Goal: Complete application form

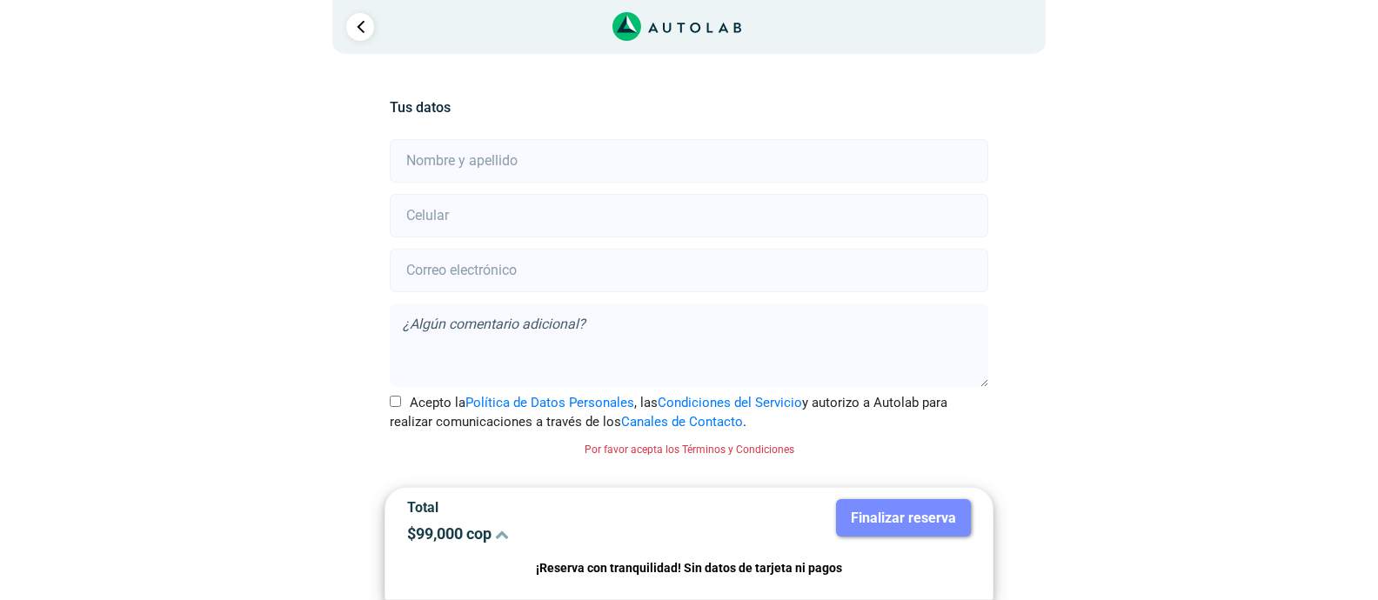
click at [579, 160] on input "text" at bounding box center [689, 160] width 598 height 43
type input "[PERSON_NAME]"
click at [572, 219] on input "number" at bounding box center [689, 215] width 598 height 43
type input "3175022879"
click at [563, 266] on input "email" at bounding box center [689, 270] width 598 height 43
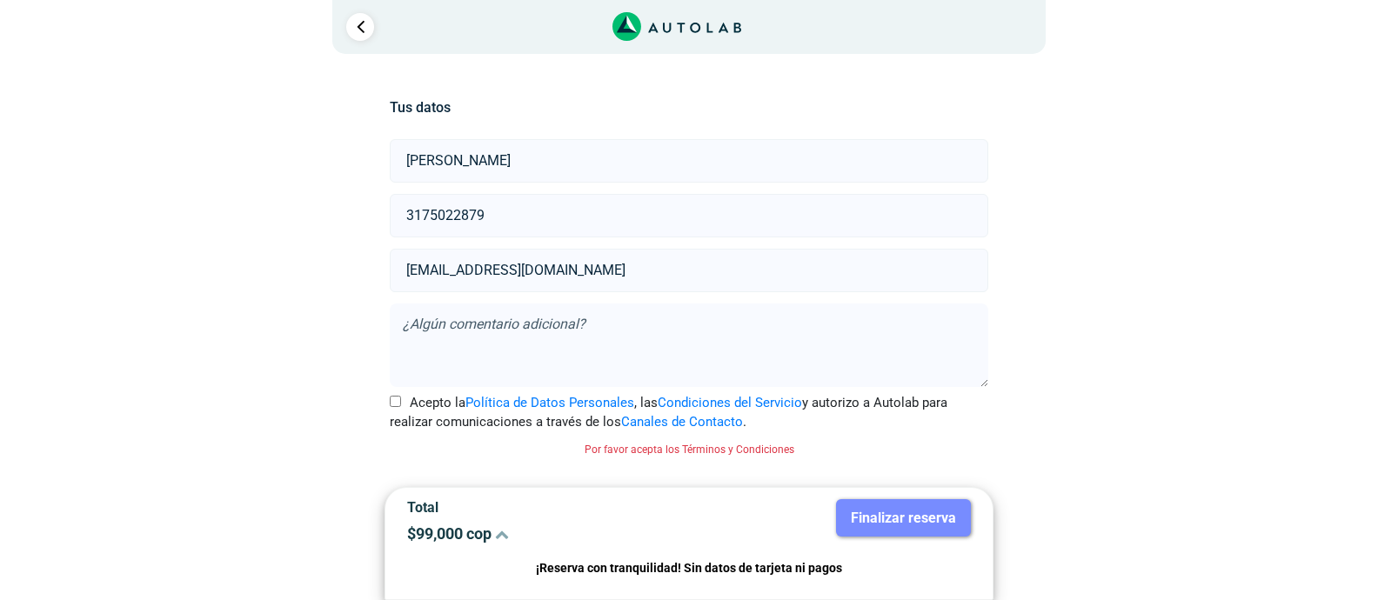
type input "[EMAIL_ADDRESS][DOMAIN_NAME]"
click at [397, 399] on input "Acepto la Política de Datos Personales , las Condiciones del Servicio y autoriz…" at bounding box center [395, 401] width 11 height 11
checkbox input "true"
click at [903, 517] on button "Finalizar reserva" at bounding box center [903, 517] width 135 height 37
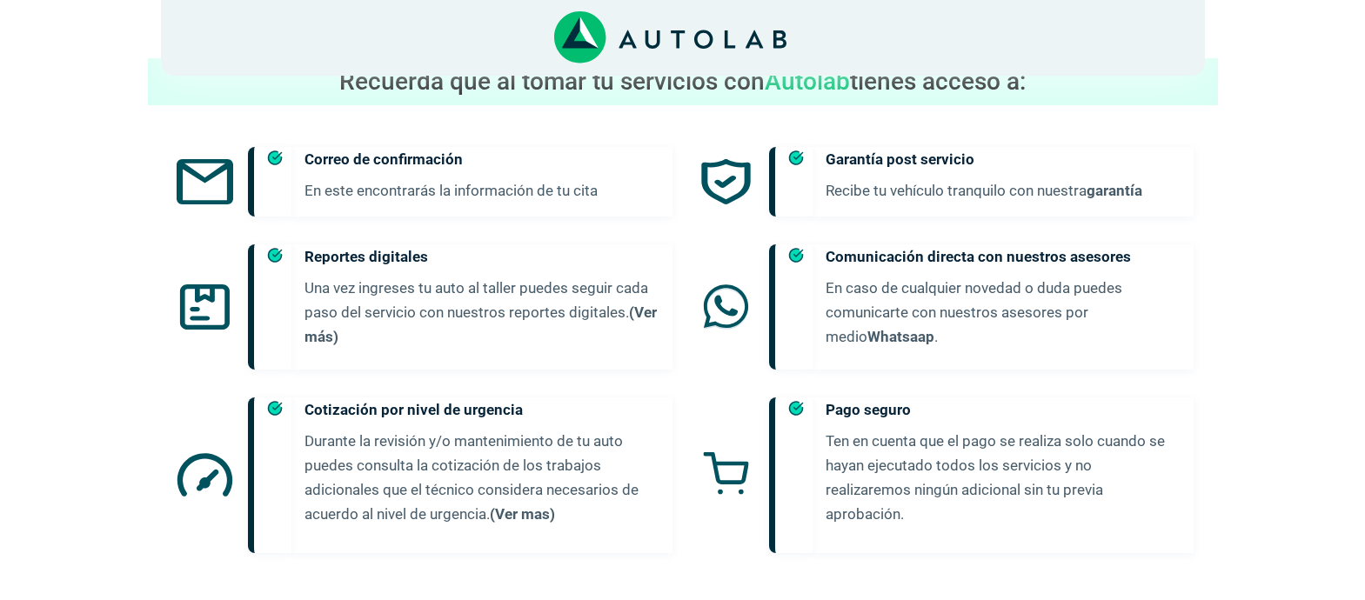
scroll to position [779, 0]
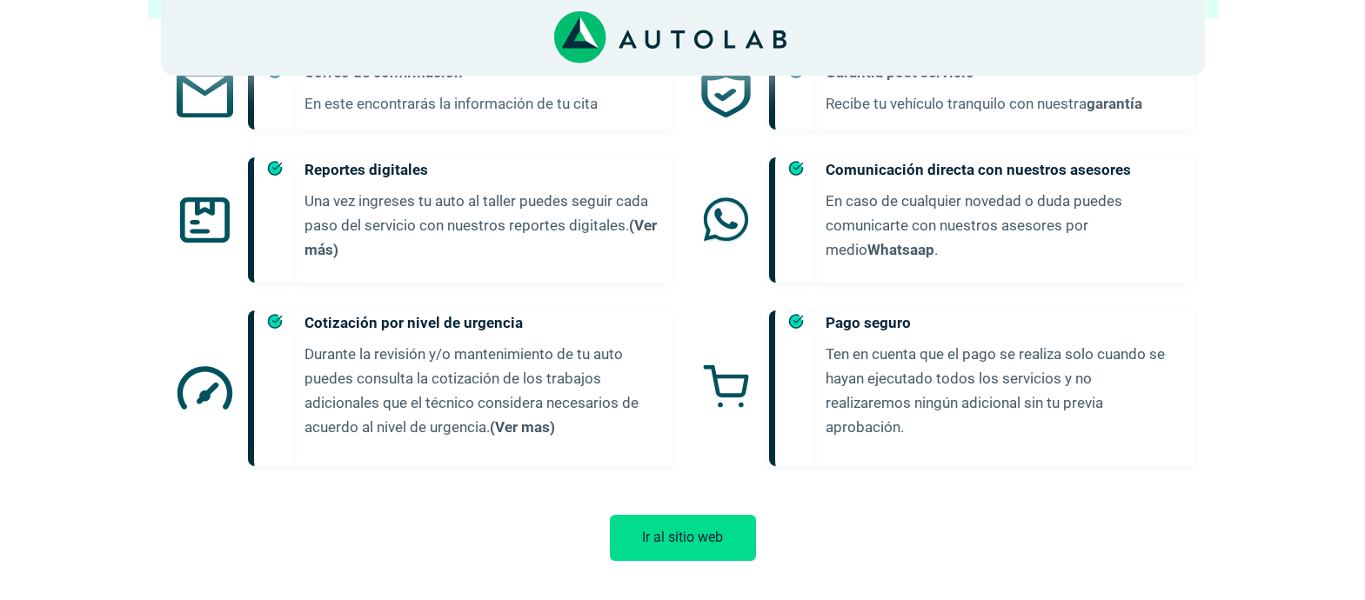
click at [709, 521] on button "Ir al sitio web" at bounding box center [683, 538] width 146 height 46
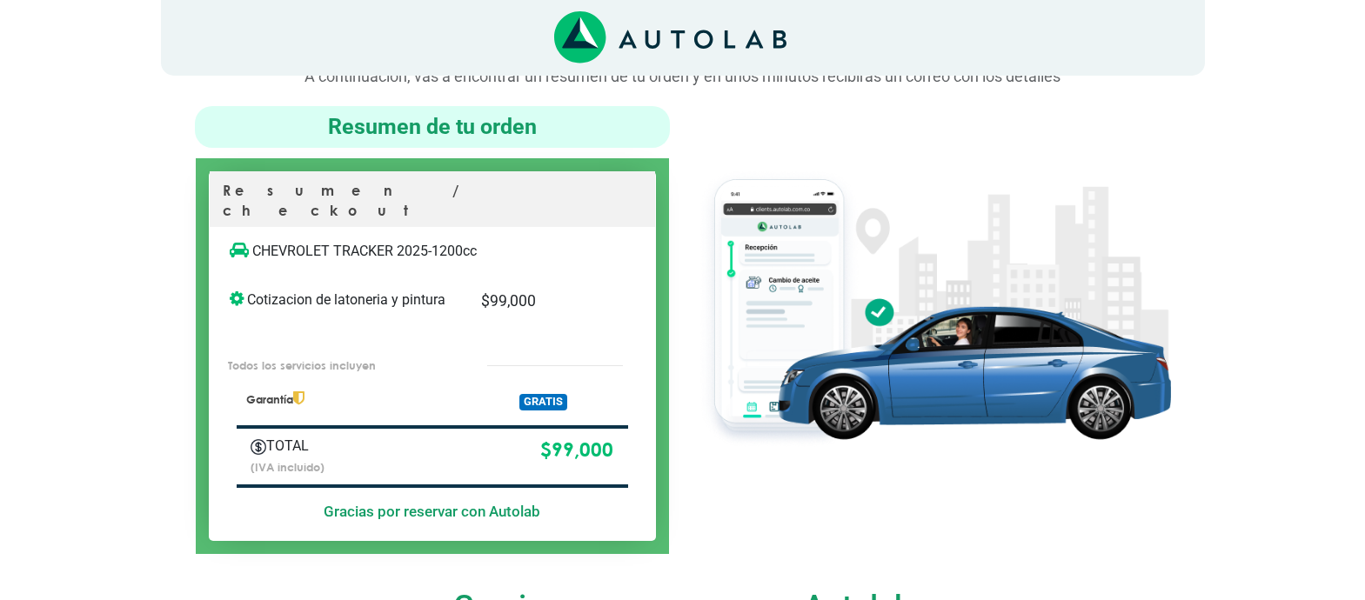
scroll to position [0, 0]
